Goal: Task Accomplishment & Management: Use online tool/utility

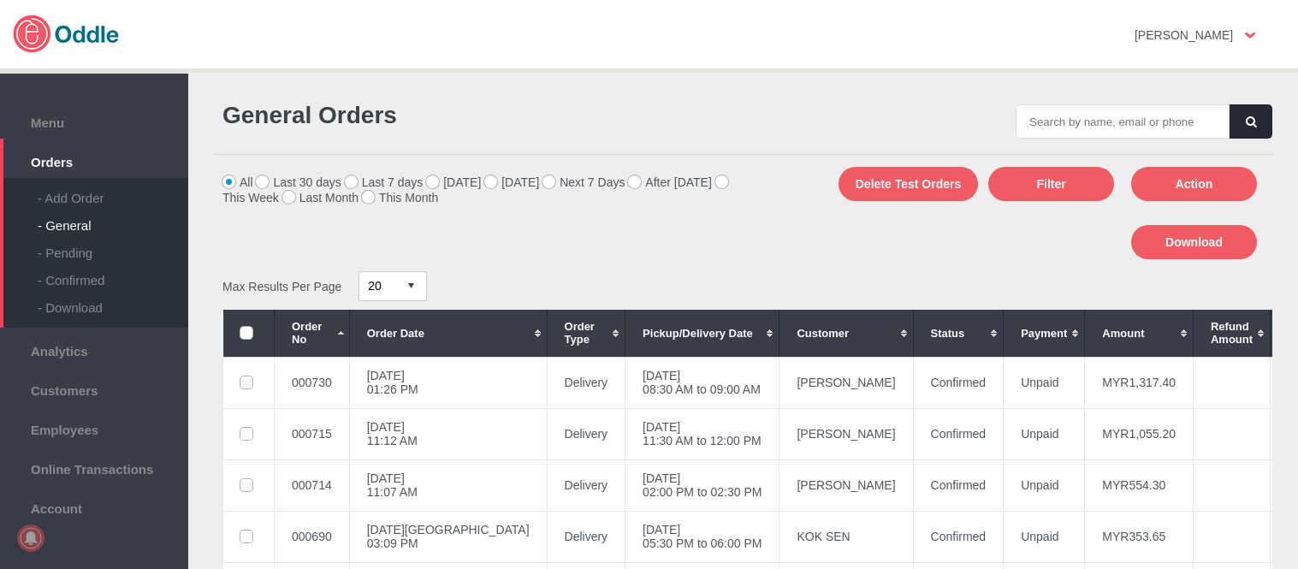
click at [1082, 130] on input "text" at bounding box center [1123, 121] width 214 height 34
type input "002374"
click at [1236, 117] on button "button" at bounding box center [1251, 121] width 43 height 34
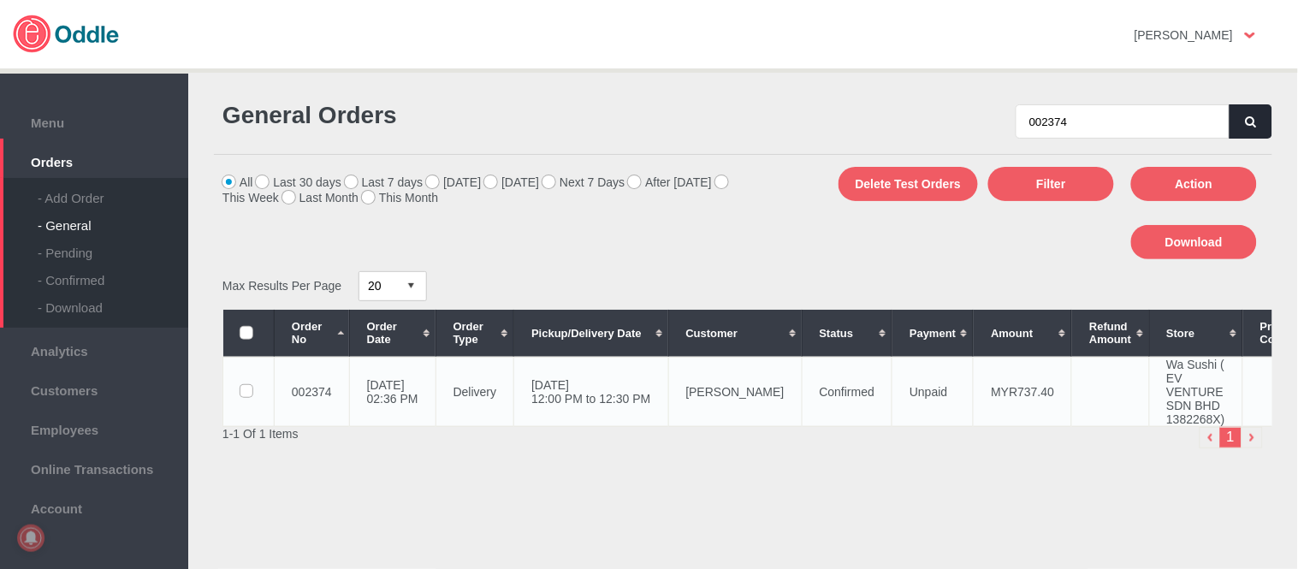
click at [668, 366] on td "[DATE] 12:00 PM to 12:30 PM" at bounding box center [591, 391] width 154 height 69
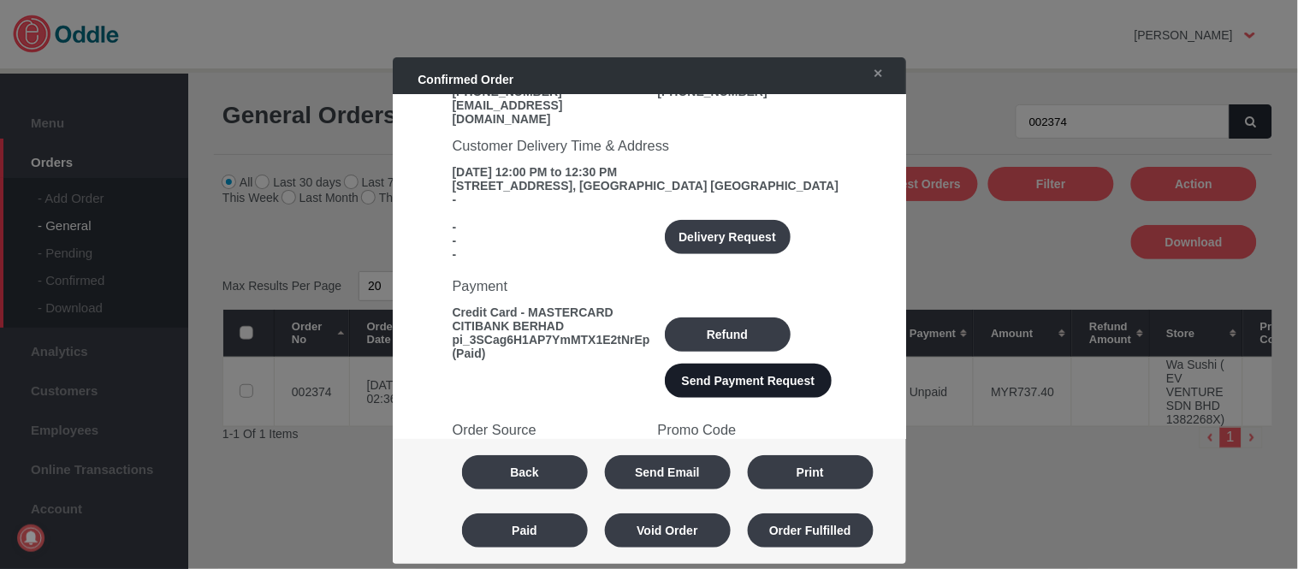
scroll to position [285, 0]
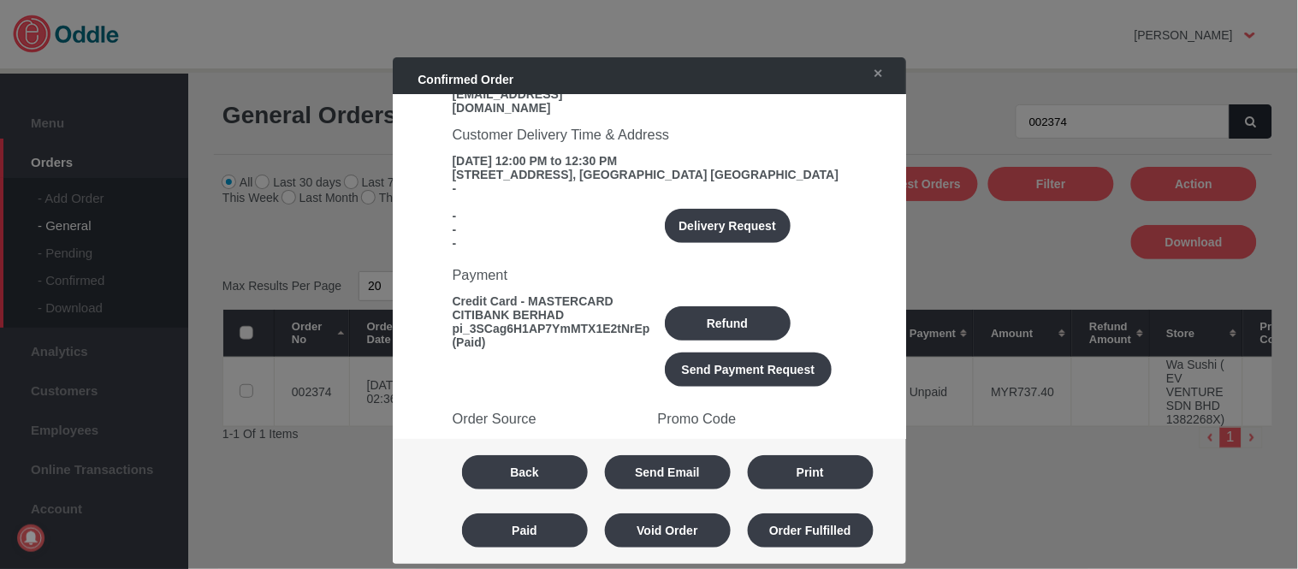
click at [728, 209] on button "Delivery Request" at bounding box center [728, 226] width 126 height 34
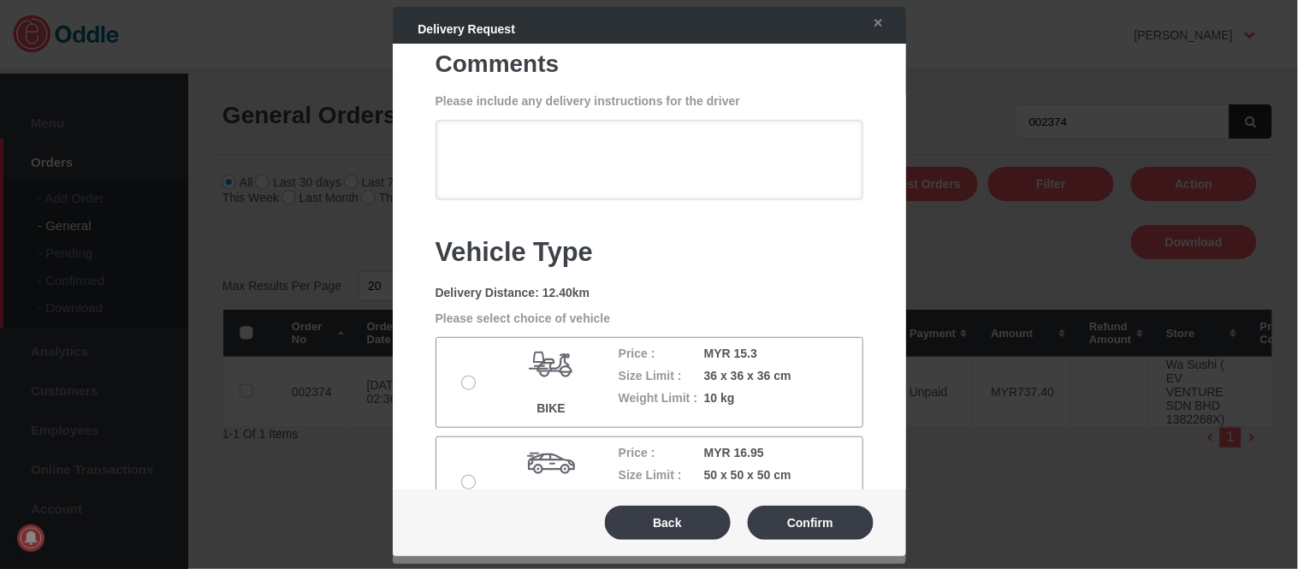
scroll to position [216, 0]
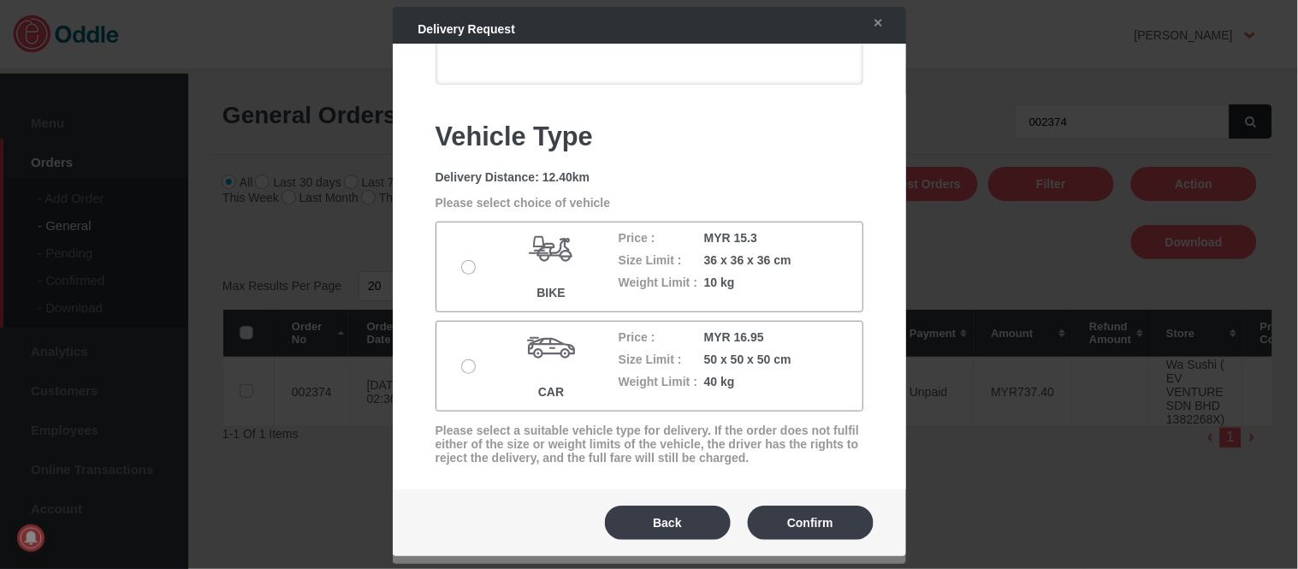
click at [467, 368] on label at bounding box center [470, 367] width 17 height 14
click at [0, 0] on input "radio" at bounding box center [0, 0] width 0 height 0
click at [825, 519] on button "Confirm" at bounding box center [811, 523] width 126 height 34
type textarea "Please look for KELANA MALL When arrive please msg/whatsapp [PHONE_NUMBER]"
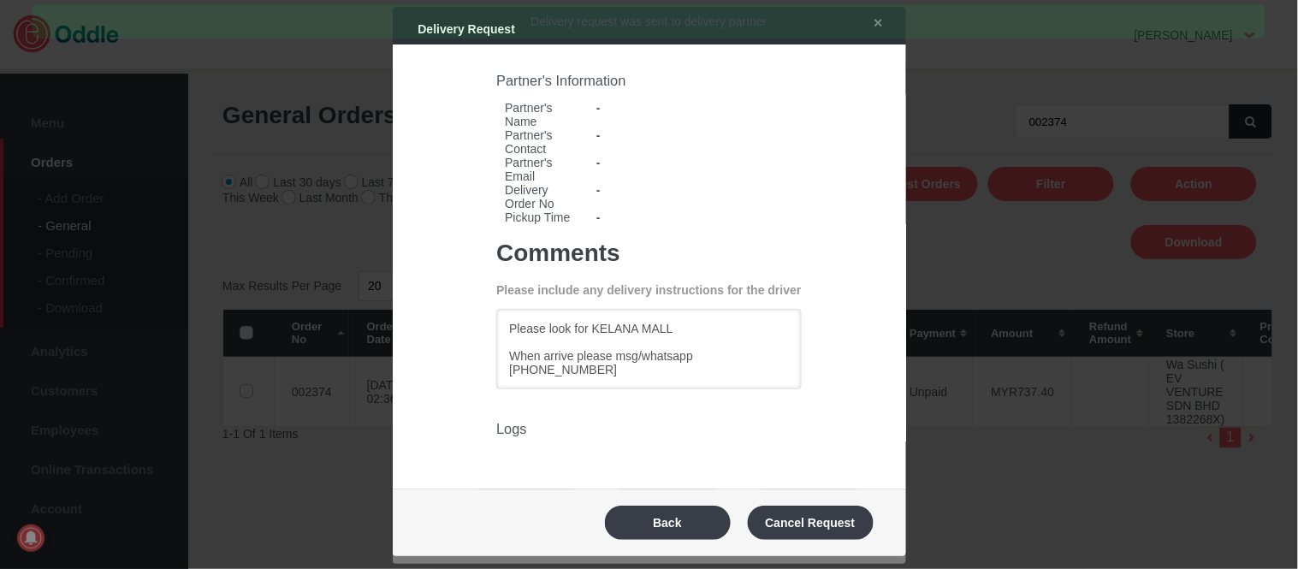
scroll to position [0, 0]
